Goal: Navigation & Orientation: Find specific page/section

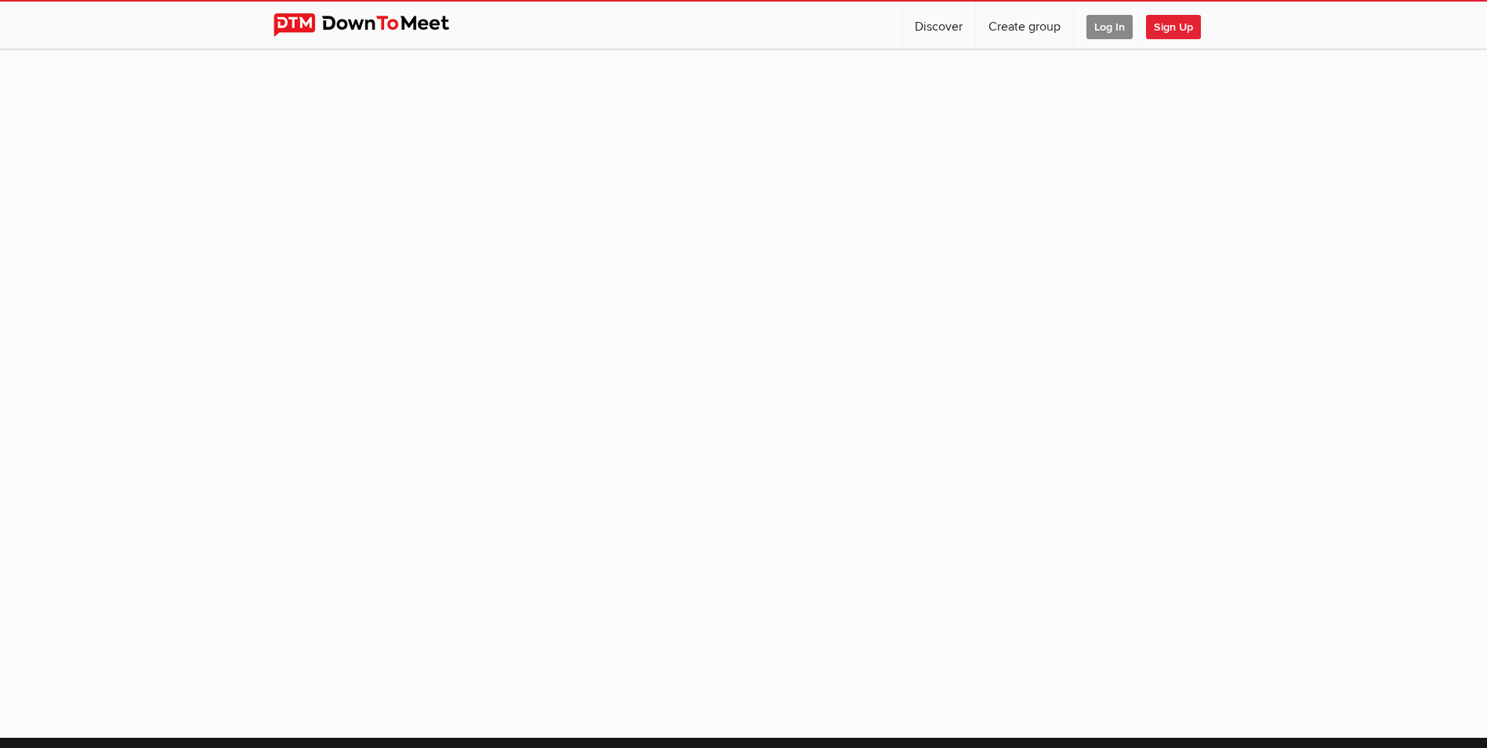
click at [1109, 25] on span "Log In" at bounding box center [1109, 27] width 46 height 24
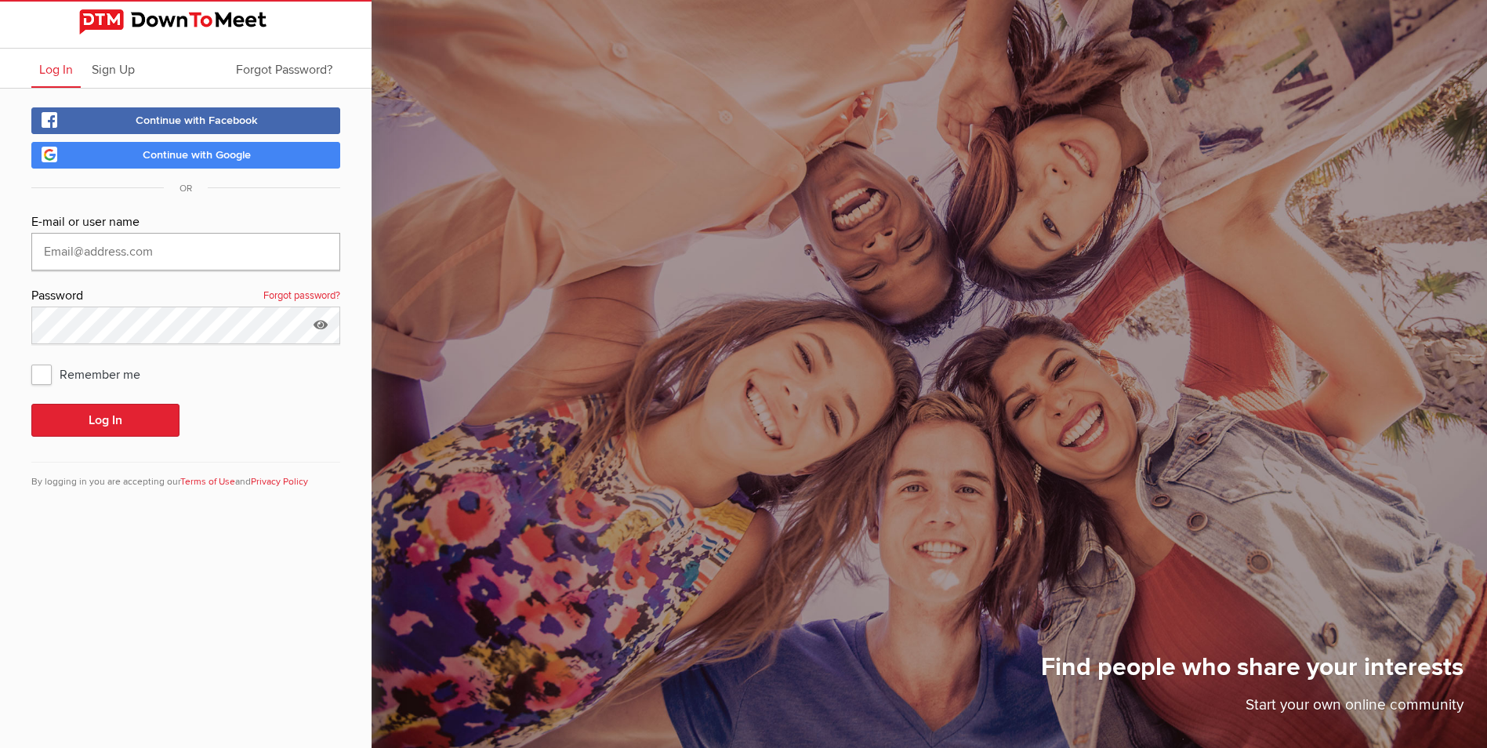
type input "[EMAIL_ADDRESS][DOMAIN_NAME]"
click at [122, 415] on button "Log In" at bounding box center [105, 420] width 148 height 33
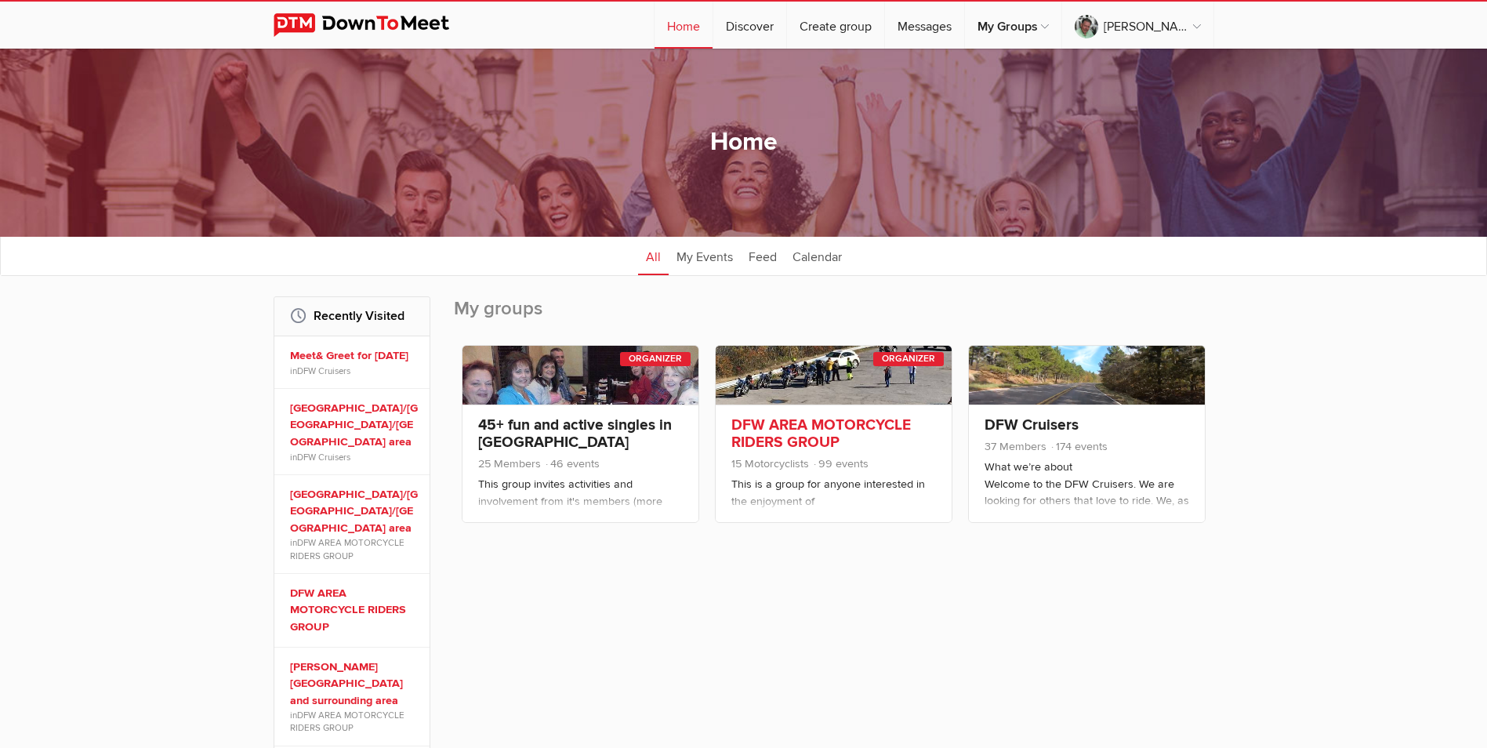
click at [846, 395] on link at bounding box center [833, 375] width 236 height 59
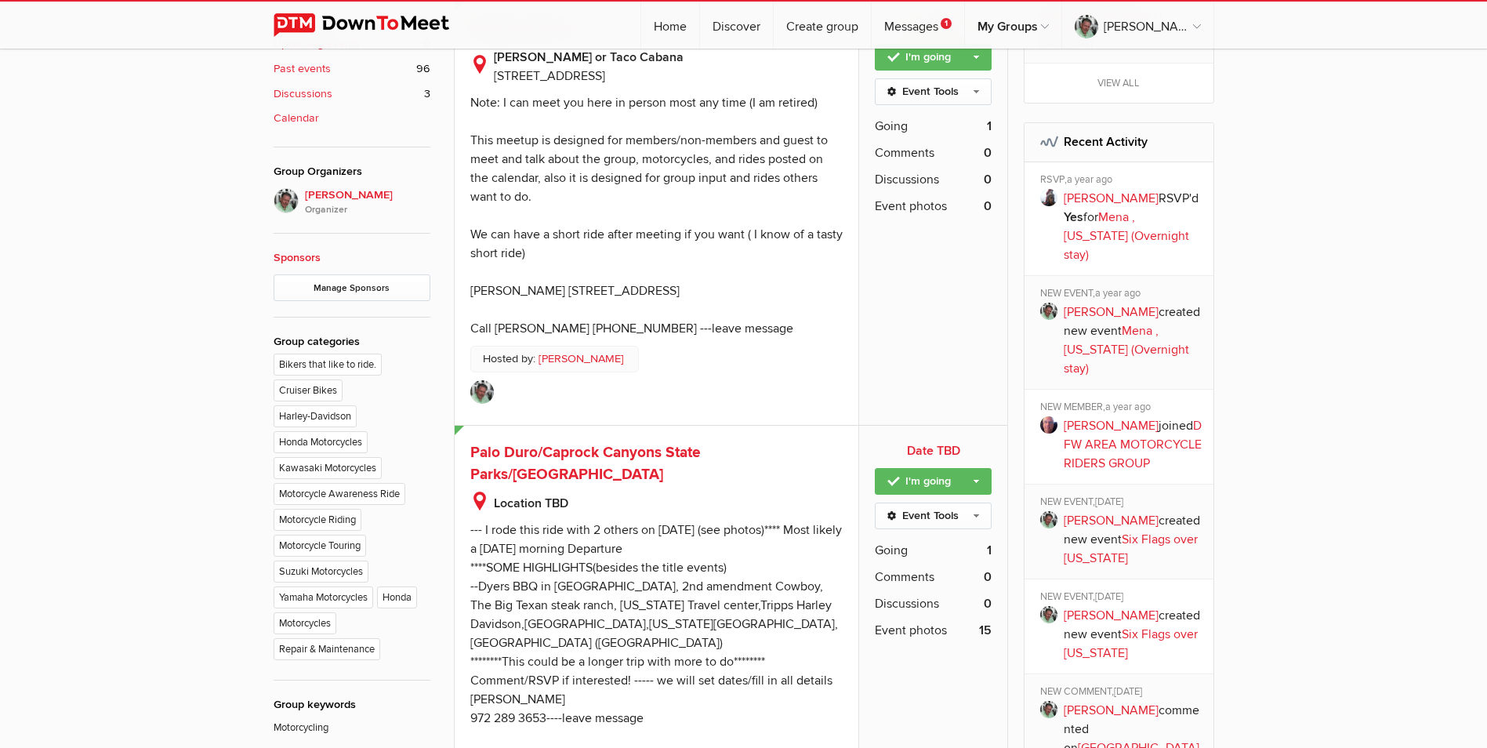
scroll to position [602, 0]
